Goal: Check status: Check status

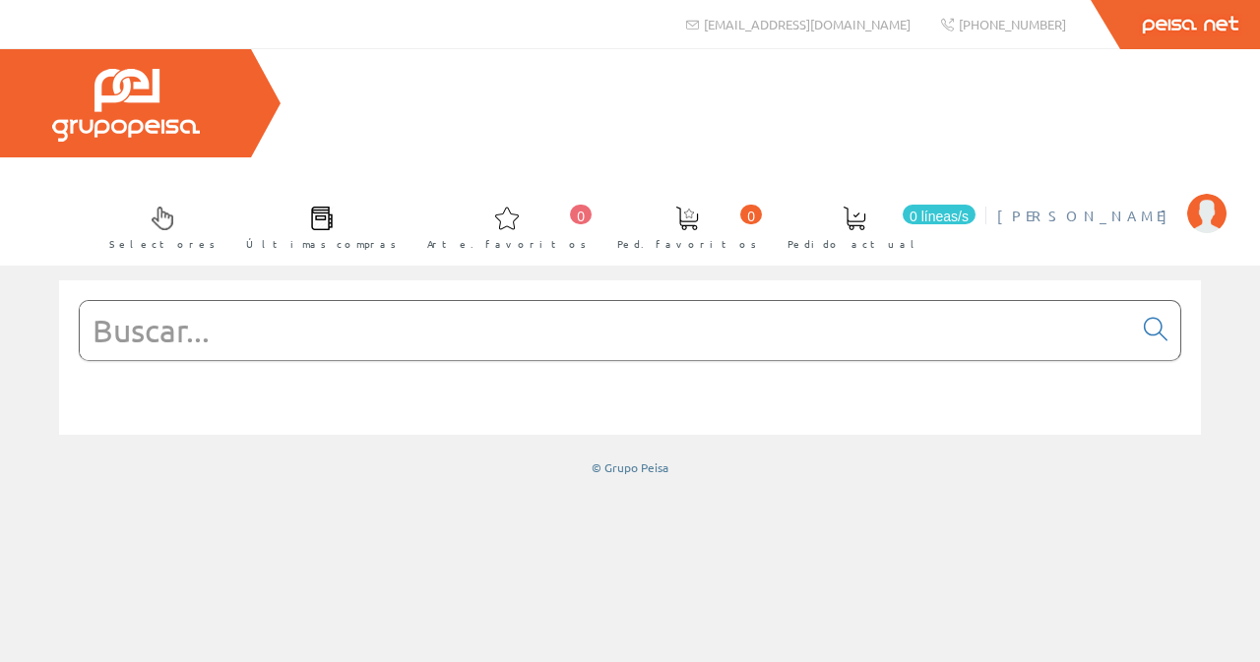
click at [1204, 194] on img at bounding box center [1206, 213] width 39 height 39
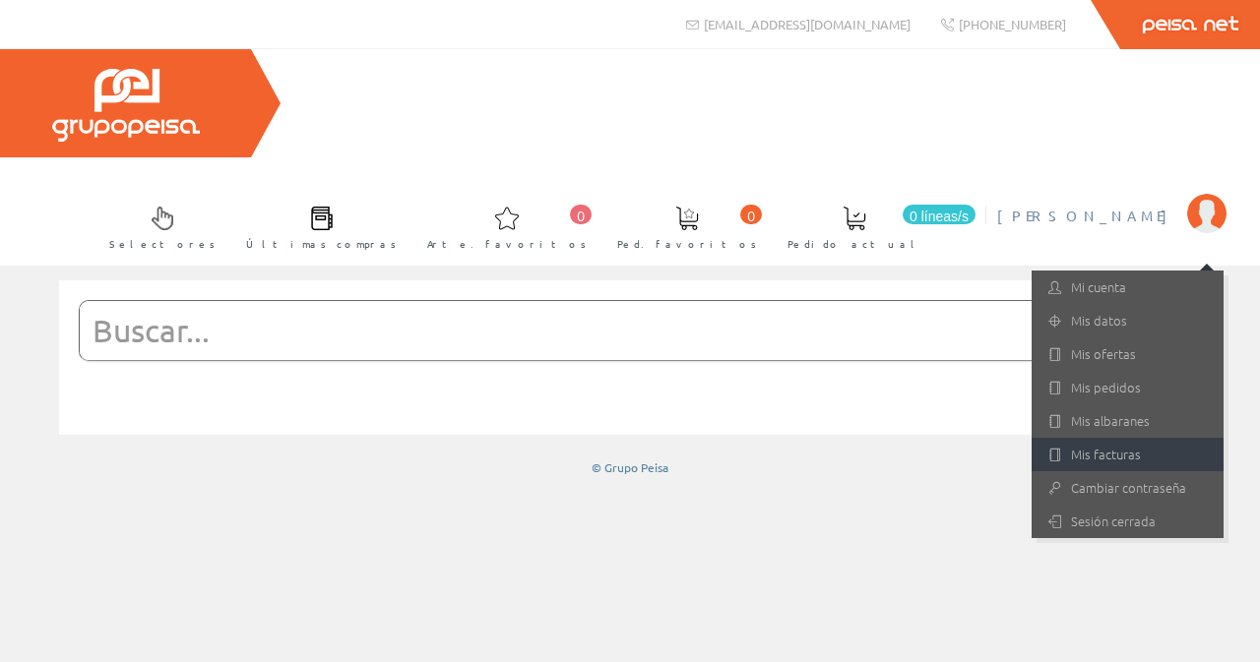
click at [1124, 438] on link "Mis facturas" at bounding box center [1128, 454] width 192 height 33
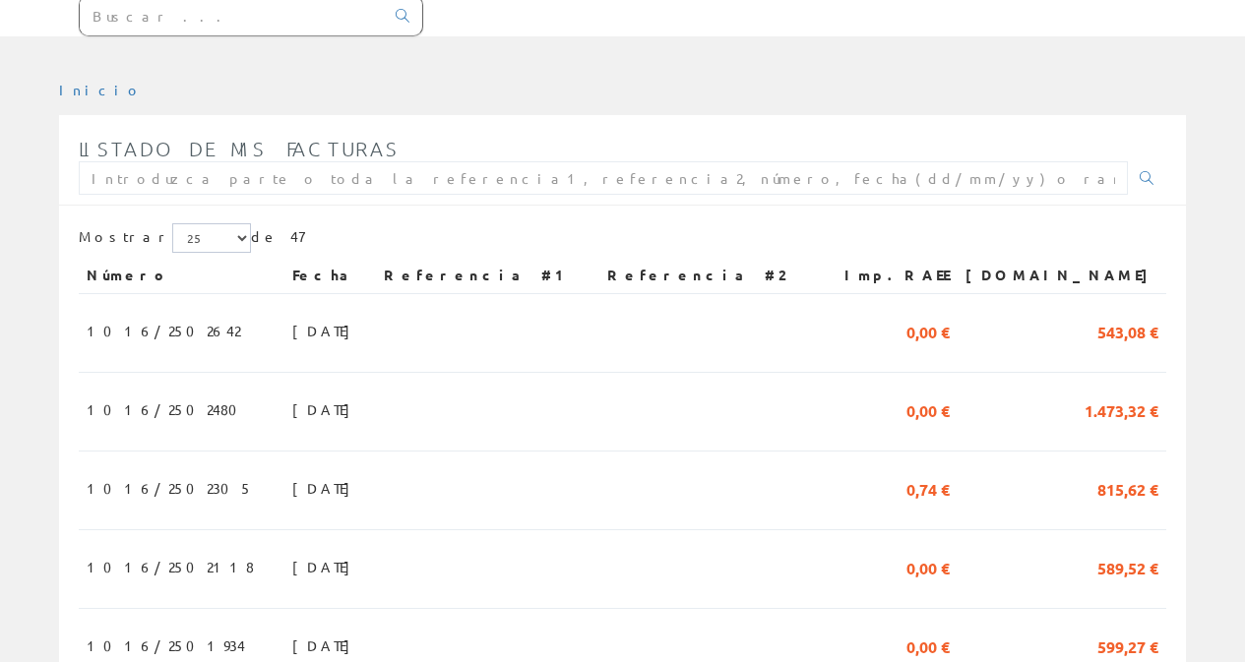
scroll to position [354, 0]
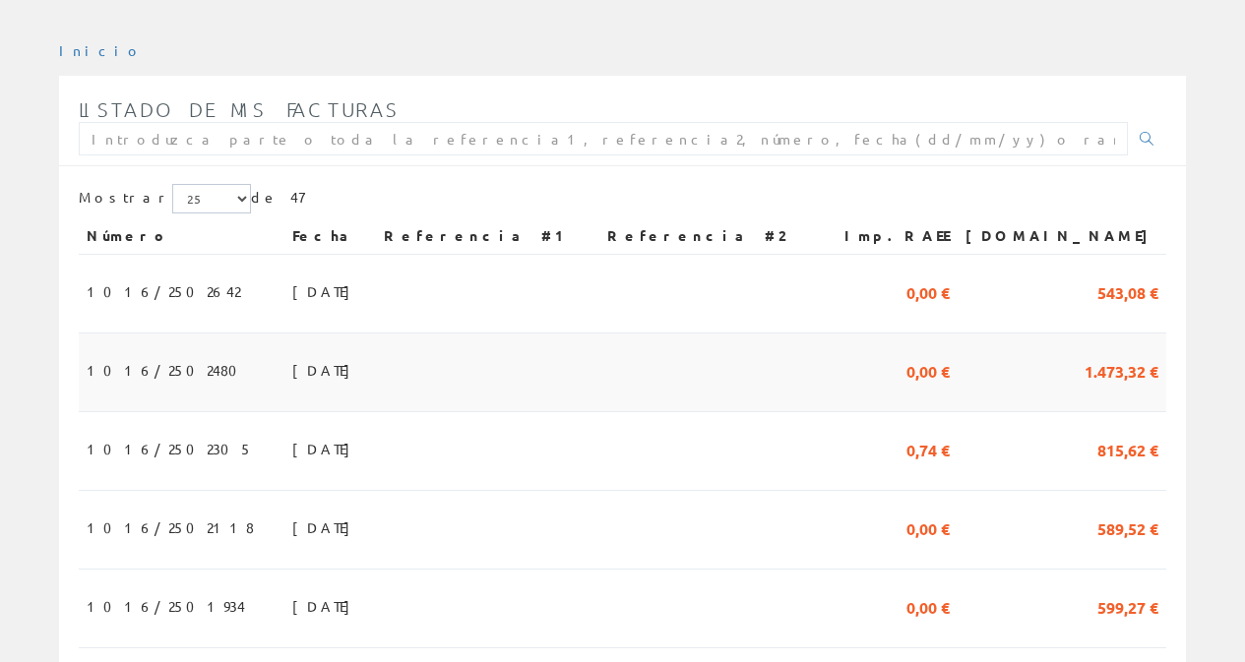
click at [292, 361] on font "31/07/2025" at bounding box center [326, 370] width 68 height 18
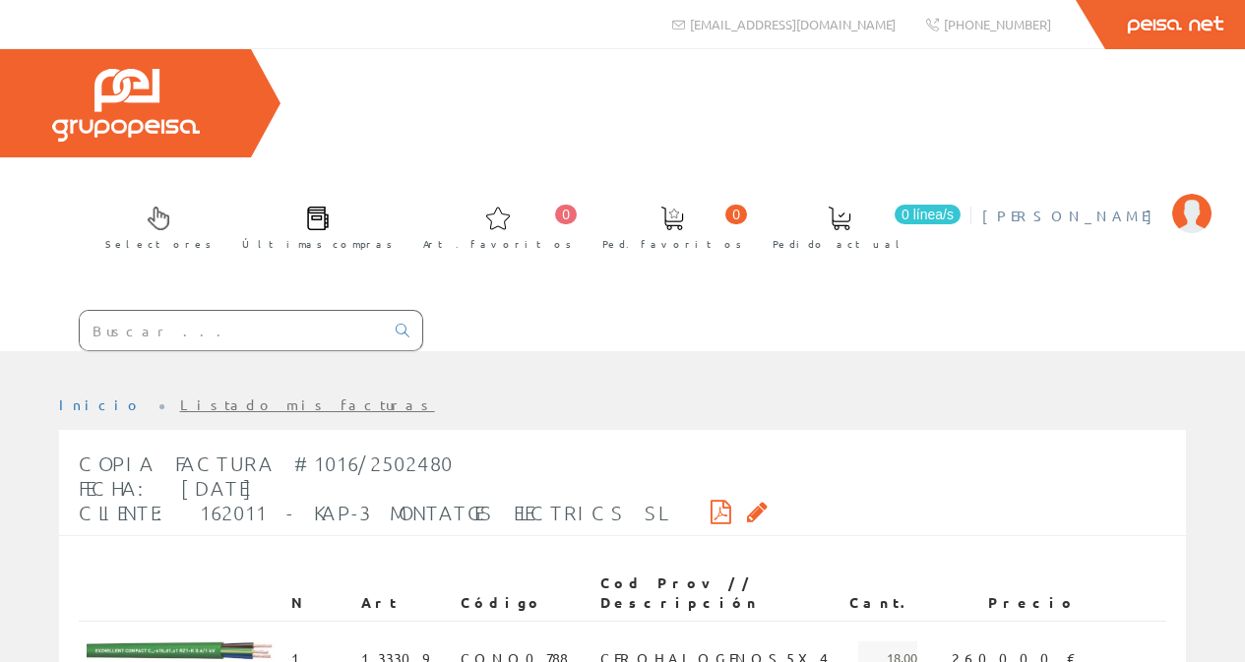
click at [1192, 194] on img at bounding box center [1191, 213] width 39 height 39
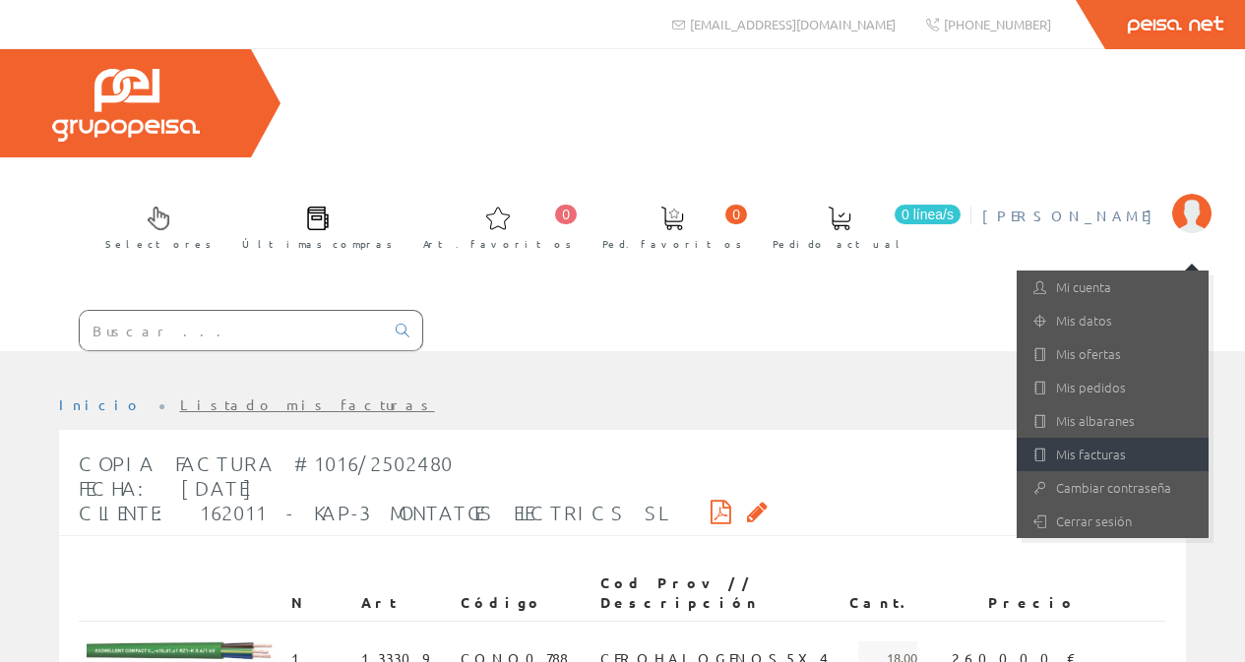
click at [1113, 438] on link "Mis facturas" at bounding box center [1113, 454] width 192 height 33
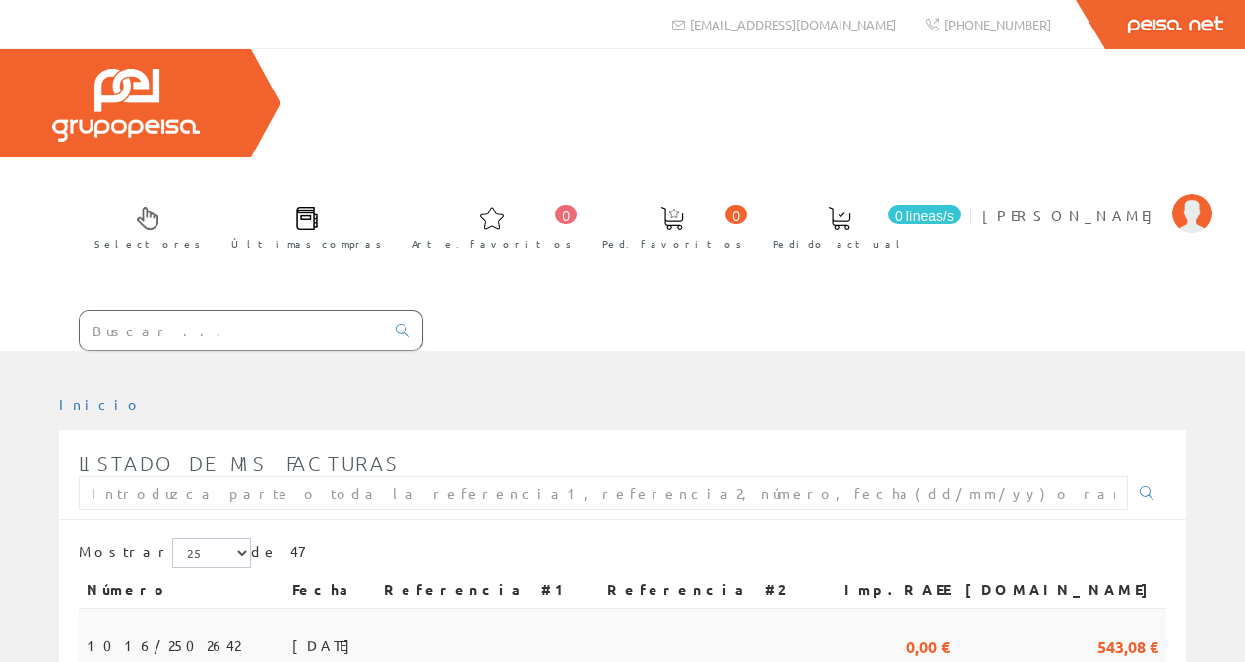
click at [292, 637] on font "[DATE]" at bounding box center [326, 646] width 68 height 18
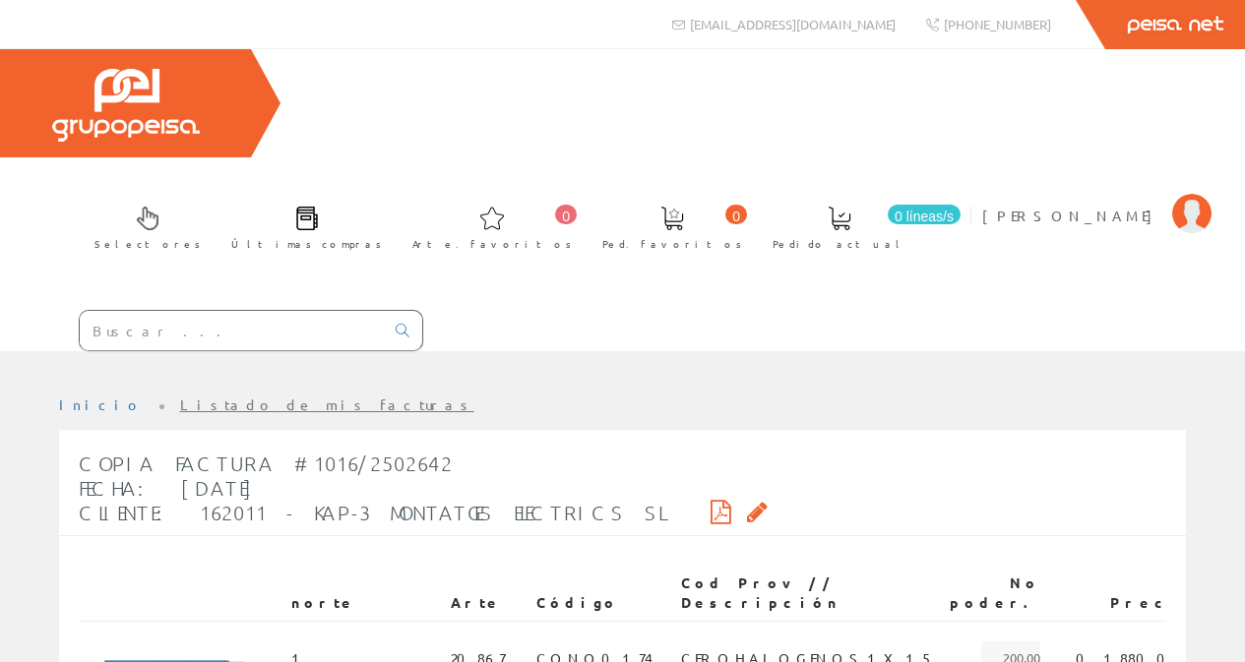
click at [711, 505] on icon at bounding box center [721, 512] width 21 height 14
click at [1194, 194] on img at bounding box center [1191, 213] width 39 height 39
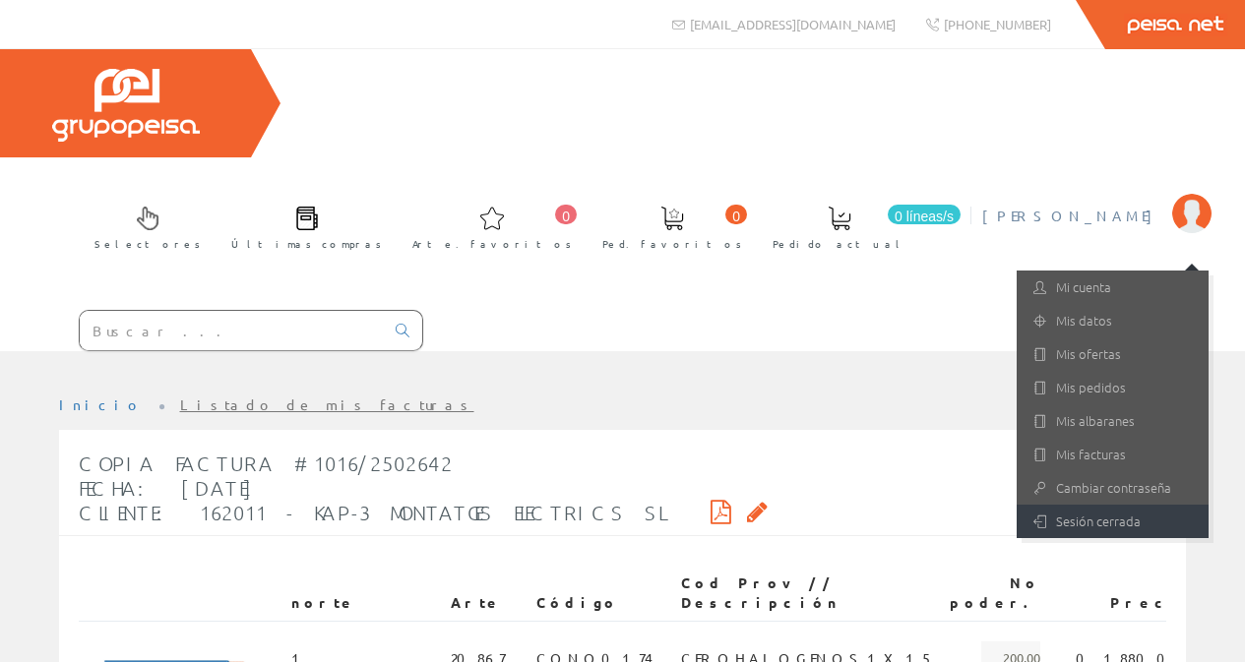
click at [1098, 512] on font "Sesión cerrada" at bounding box center [1098, 521] width 85 height 19
